Goal: Transaction & Acquisition: Purchase product/service

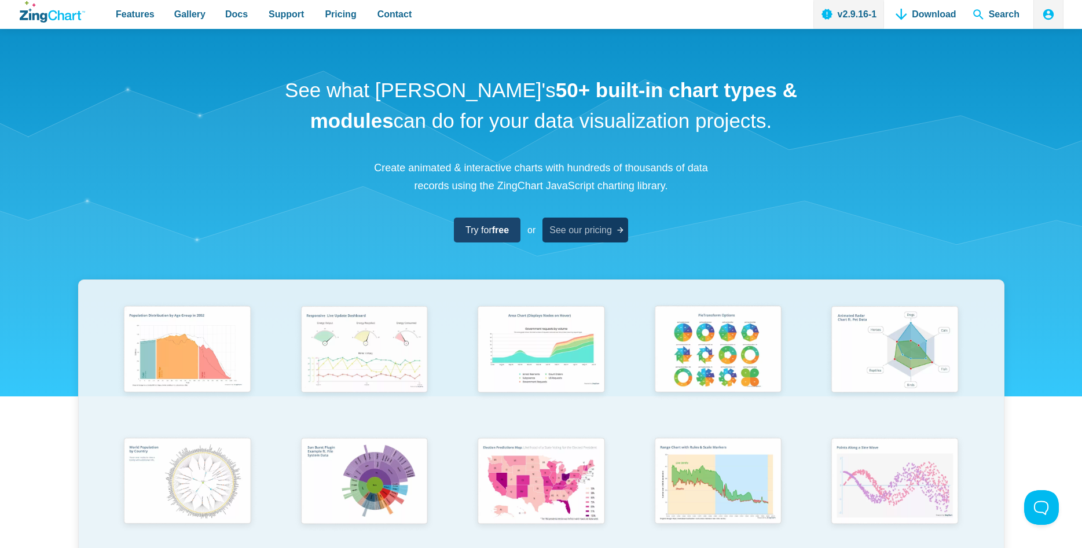
click at [581, 230] on span "See our pricing" at bounding box center [580, 230] width 63 height 16
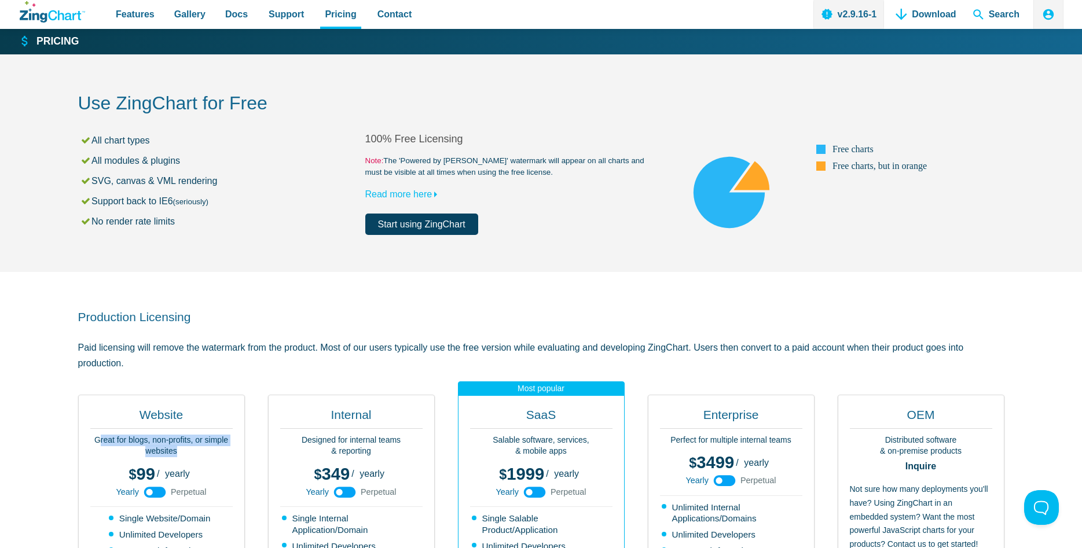
drag, startPoint x: 97, startPoint y: 438, endPoint x: 184, endPoint y: 457, distance: 88.8
click at [183, 457] on p "Great for blogs, non-profits, or simple websites" at bounding box center [161, 446] width 142 height 23
drag, startPoint x: 190, startPoint y: 455, endPoint x: 201, endPoint y: 453, distance: 11.2
click at [193, 455] on p "Great for blogs, non-profits, or simple websites" at bounding box center [161, 446] width 142 height 23
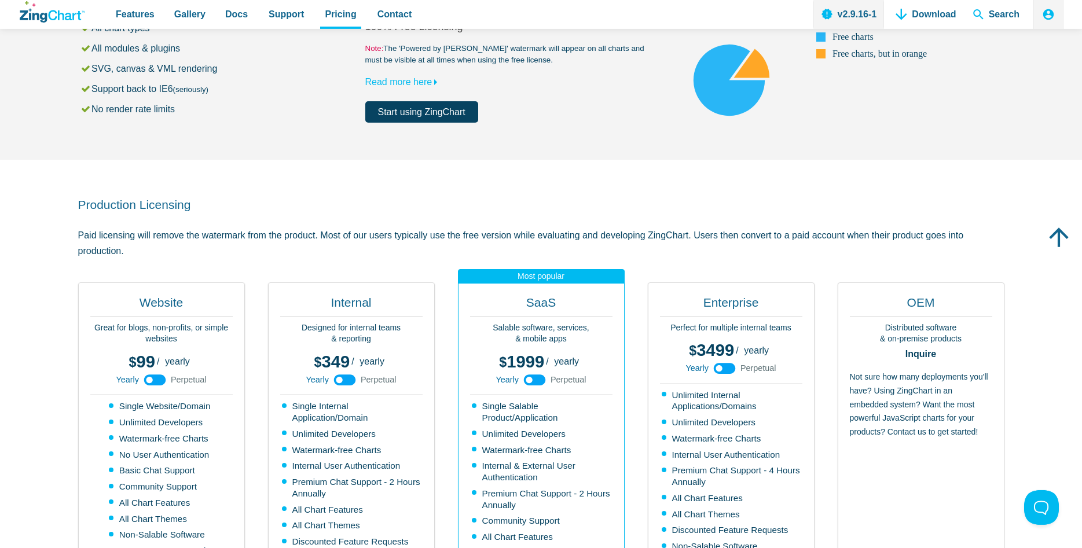
scroll to position [118, 0]
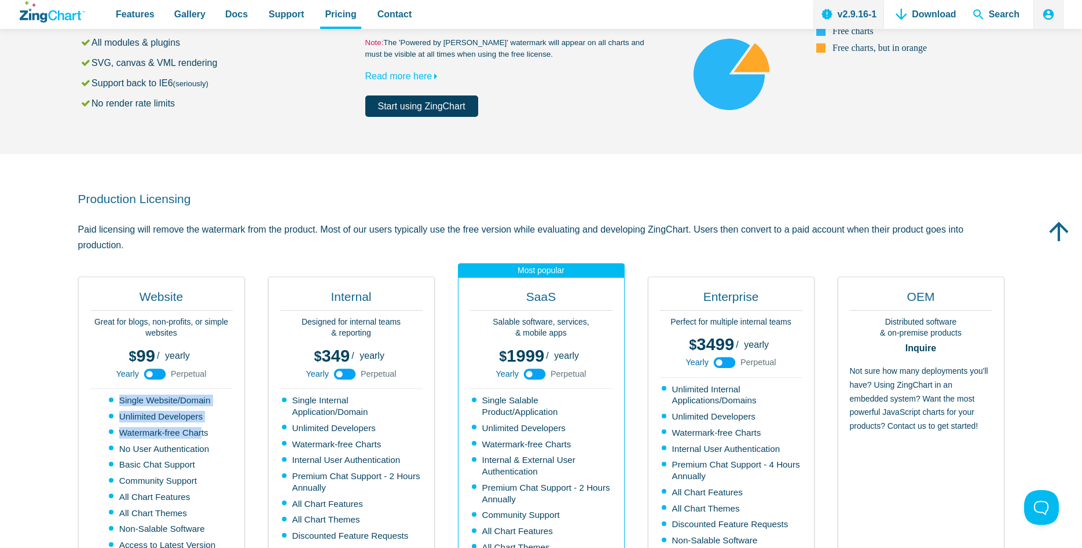
drag, startPoint x: 135, startPoint y: 401, endPoint x: 210, endPoint y: 427, distance: 78.3
click at [210, 427] on ul "Single Website/Domain Unlimited Developers Watermark-free Charts No User Authen…" at bounding box center [161, 490] width 108 height 190
click at [215, 426] on div "Website Great for blogs, non-profits, or simple websites 99 299 / yearly perpet…" at bounding box center [161, 472] width 167 height 391
